Goal: Task Accomplishment & Management: Manage account settings

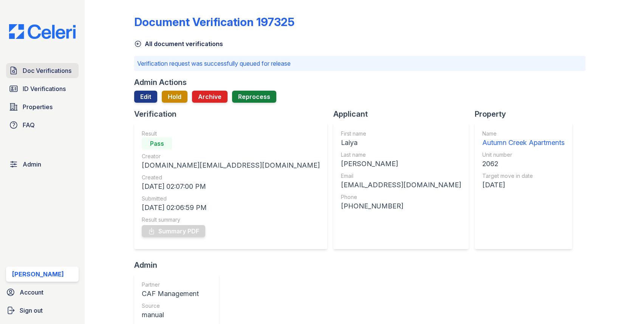
click at [60, 75] on span "Doc Verifications" at bounding box center [47, 70] width 49 height 9
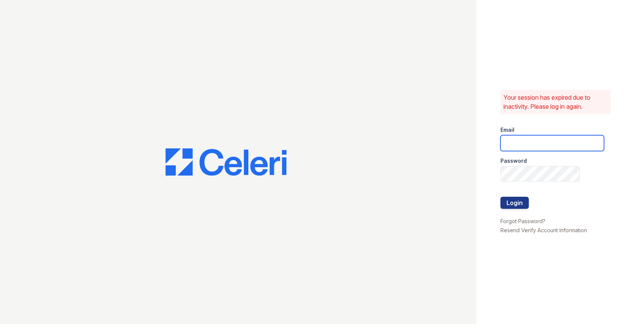
click at [518, 141] on input "email" at bounding box center [552, 143] width 104 height 16
click at [0, 324] on com-1password-button at bounding box center [0, 324] width 0 height 0
type input "[EMAIL_ADDRESS][DOMAIN_NAME]"
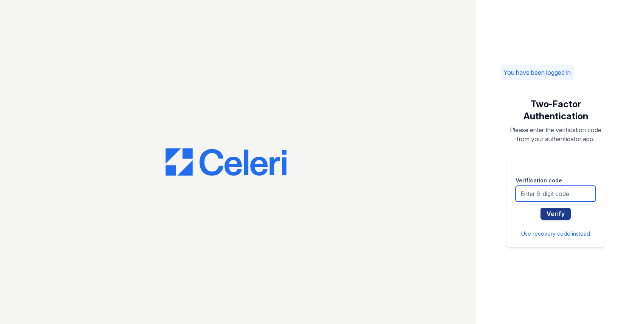
click at [552, 194] on input "text" at bounding box center [555, 194] width 80 height 16
type input "505061"
click at [540, 208] on button "Verify" at bounding box center [555, 214] width 30 height 12
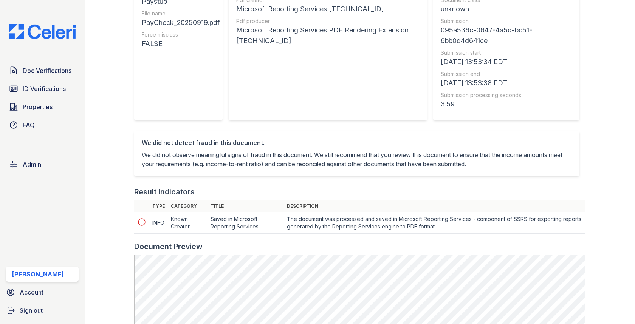
scroll to position [204, 0]
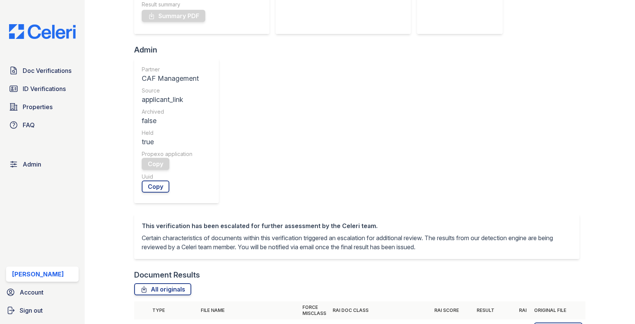
scroll to position [220, 0]
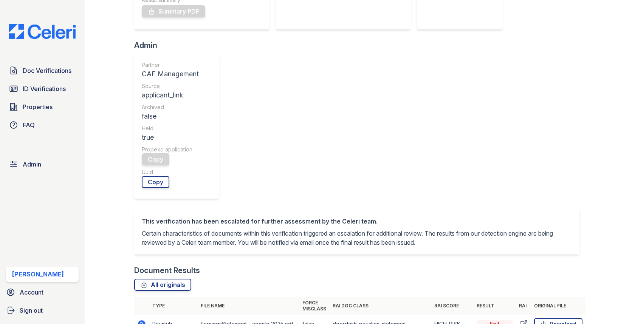
click at [138, 320] on icon at bounding box center [141, 324] width 9 height 9
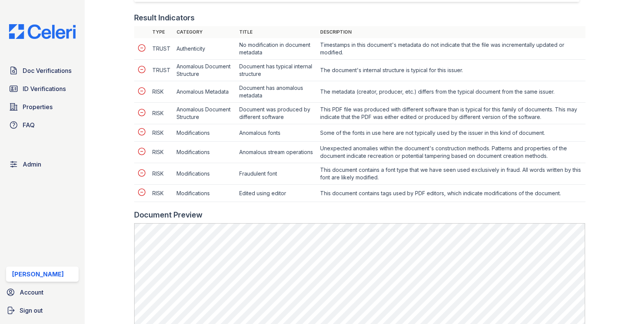
scroll to position [334, 0]
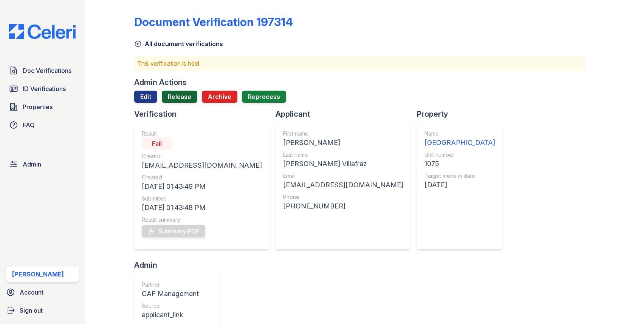
click at [181, 92] on link "Release" at bounding box center [180, 97] width 36 height 12
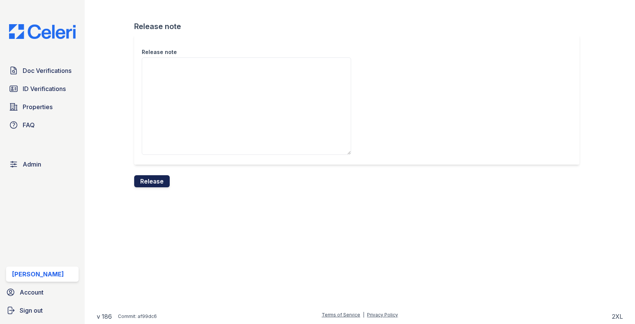
click at [155, 183] on button "Release" at bounding box center [152, 181] width 36 height 12
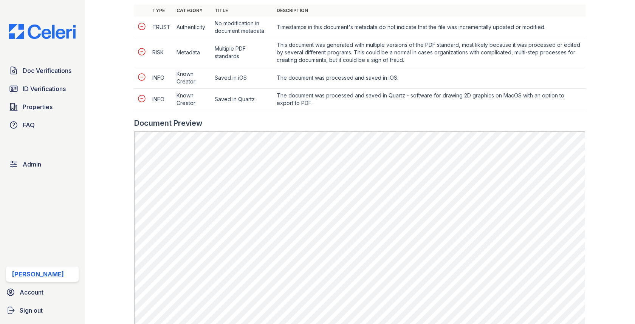
scroll to position [342, 0]
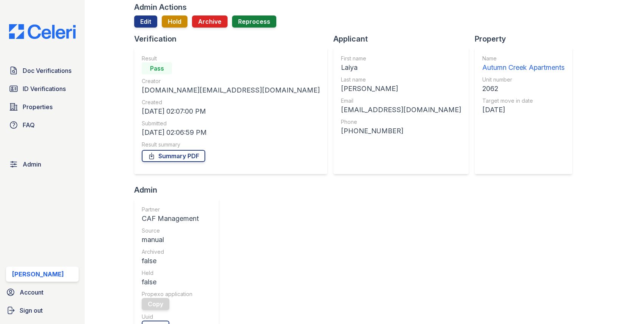
scroll to position [34, 0]
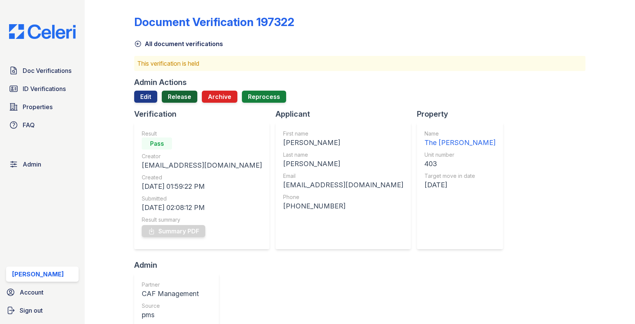
click at [183, 97] on link "Release" at bounding box center [180, 97] width 36 height 12
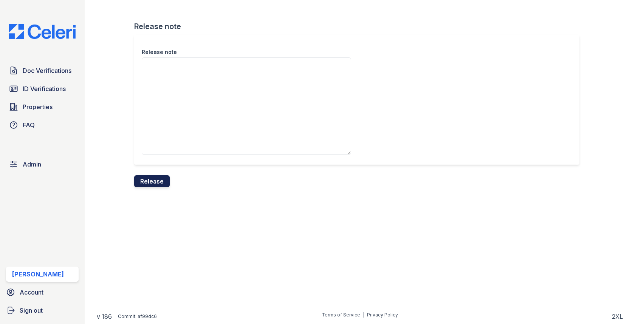
click at [162, 175] on button "Release" at bounding box center [152, 181] width 36 height 12
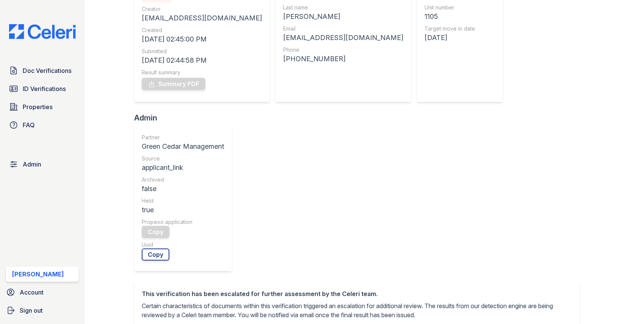
scroll to position [238, 0]
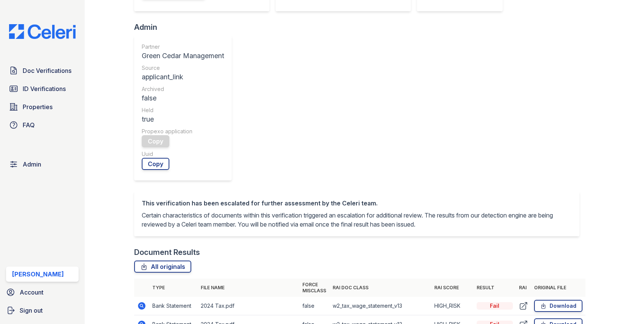
click at [139, 302] on icon at bounding box center [142, 306] width 8 height 8
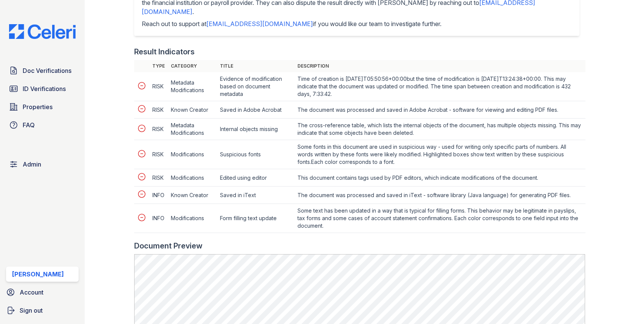
scroll to position [403, 0]
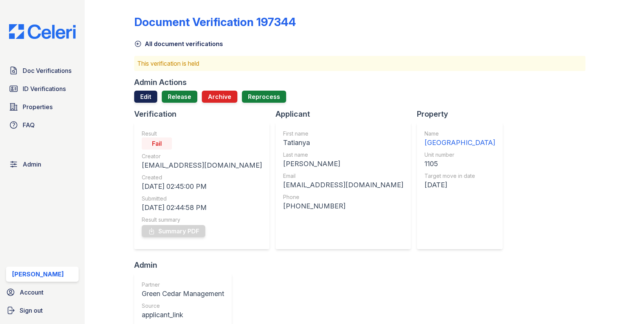
click at [147, 100] on link "Edit" at bounding box center [145, 97] width 23 height 12
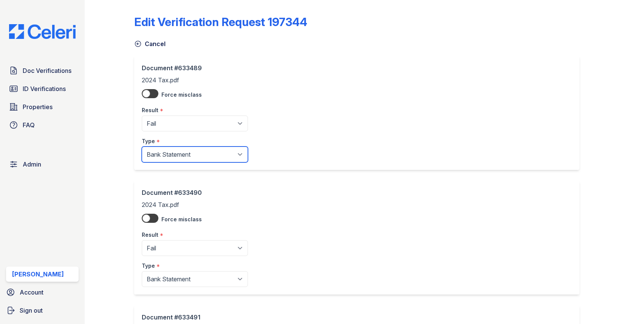
click at [182, 151] on select "Paystub Bank Statement Offer Letter Tax Documents Benefit Award Letter Investme…" at bounding box center [195, 155] width 106 height 16
select select "tax_documents"
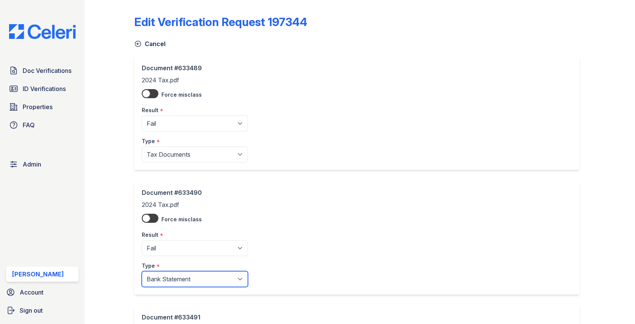
click at [180, 277] on select "Paystub Bank Statement Offer Letter Tax Documents Benefit Award Letter Investme…" at bounding box center [195, 279] width 106 height 16
select select "tax_documents"
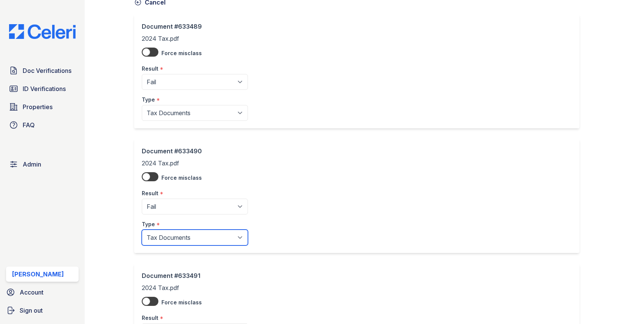
scroll to position [142, 0]
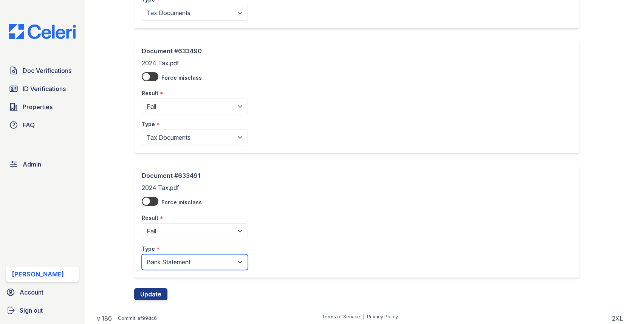
click at [179, 264] on select "Paystub Bank Statement Offer Letter Tax Documents Benefit Award Letter Investme…" at bounding box center [195, 262] width 106 height 16
select select "tax_documents"
click at [145, 288] on button "Update" at bounding box center [150, 294] width 33 height 12
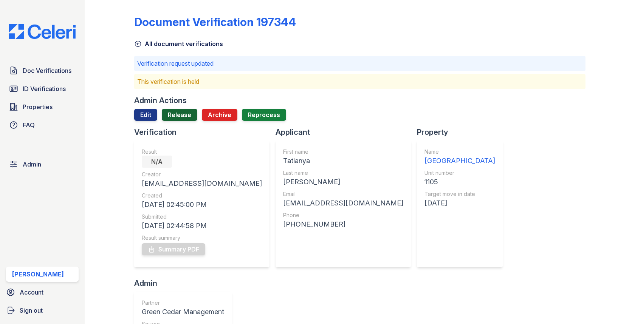
click at [180, 116] on link "Release" at bounding box center [180, 115] width 36 height 12
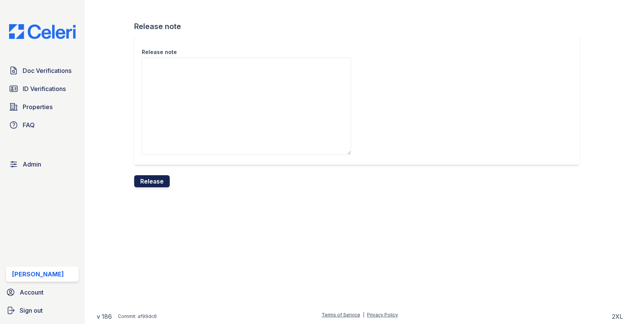
click at [150, 179] on button "Release" at bounding box center [152, 181] width 36 height 12
